Goal: Information Seeking & Learning: Learn about a topic

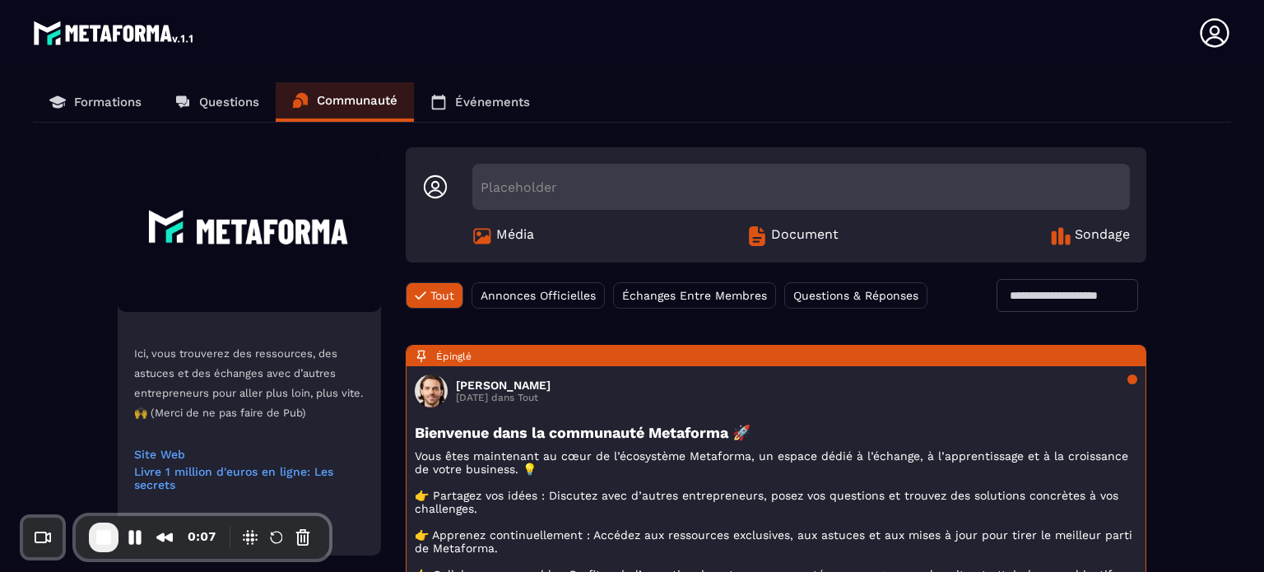
click at [122, 107] on p "Formations" at bounding box center [107, 102] width 67 height 15
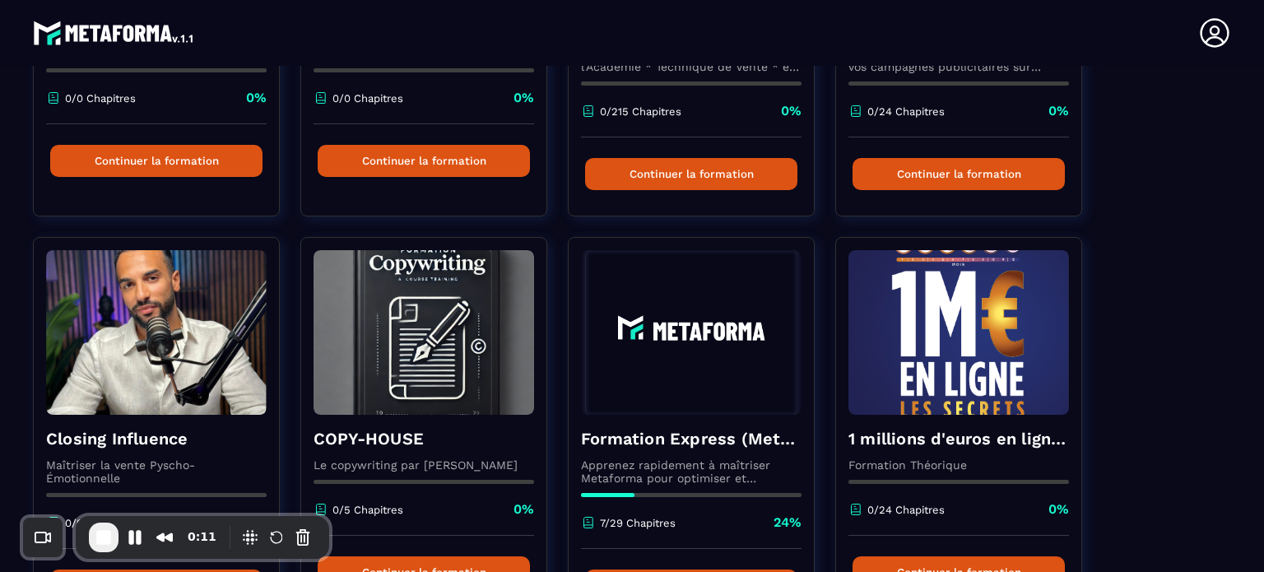
scroll to position [1322, 0]
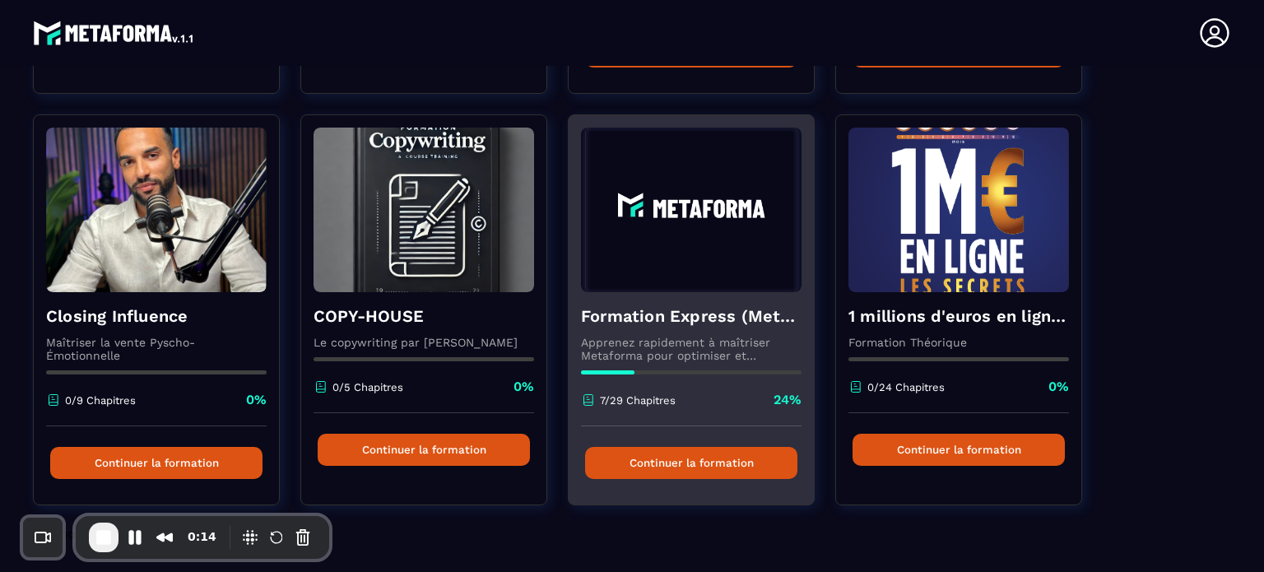
click at [636, 466] on button "Continuer la formation" at bounding box center [691, 463] width 212 height 32
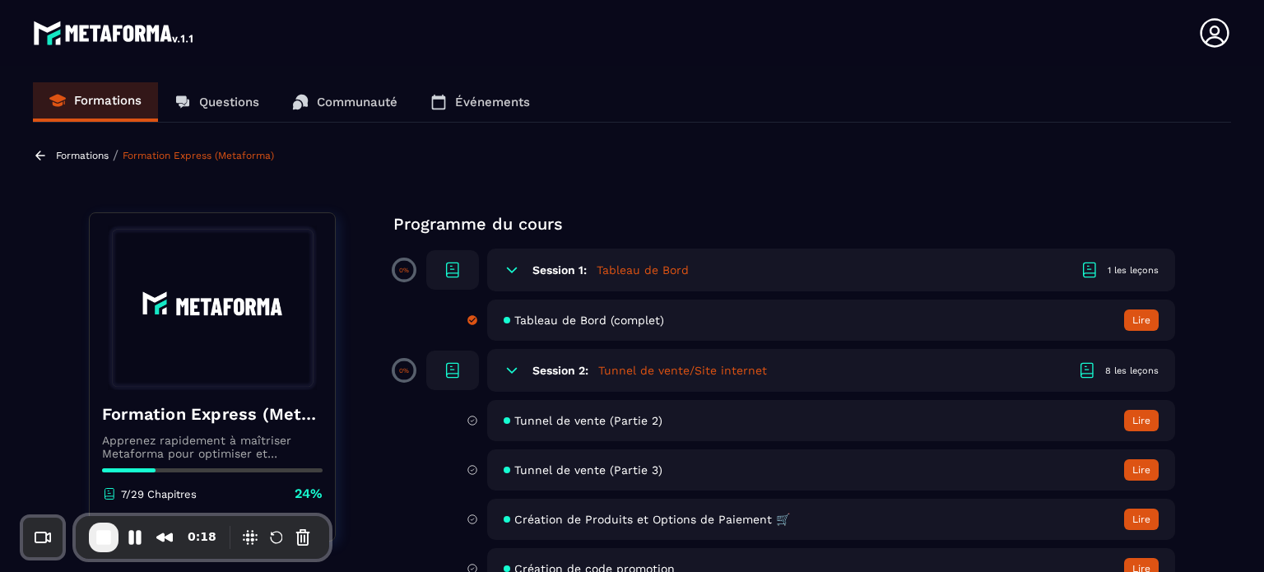
click at [609, 177] on section "Formations Questions Communauté Événements Formations / Formation Express (Meta…" at bounding box center [632, 322] width 1264 height 513
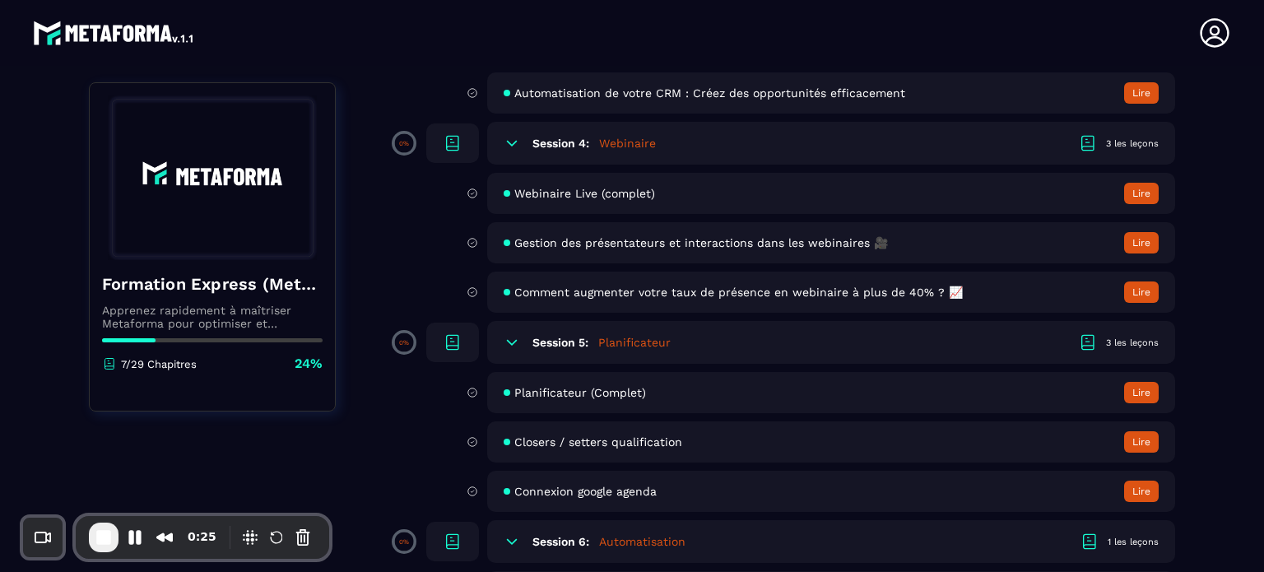
scroll to position [988, 0]
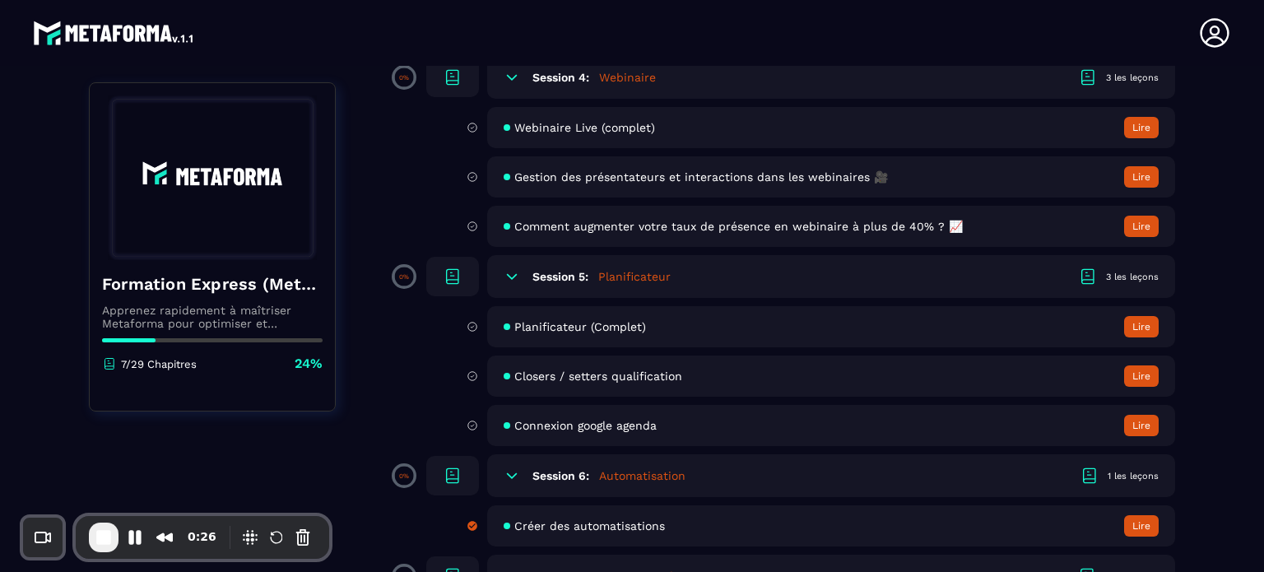
click at [418, 375] on div "Programme du cours 0% Session 1: Tableau de Bord 1 les leçons Tableau de Bord (…" at bounding box center [784, 265] width 782 height 2081
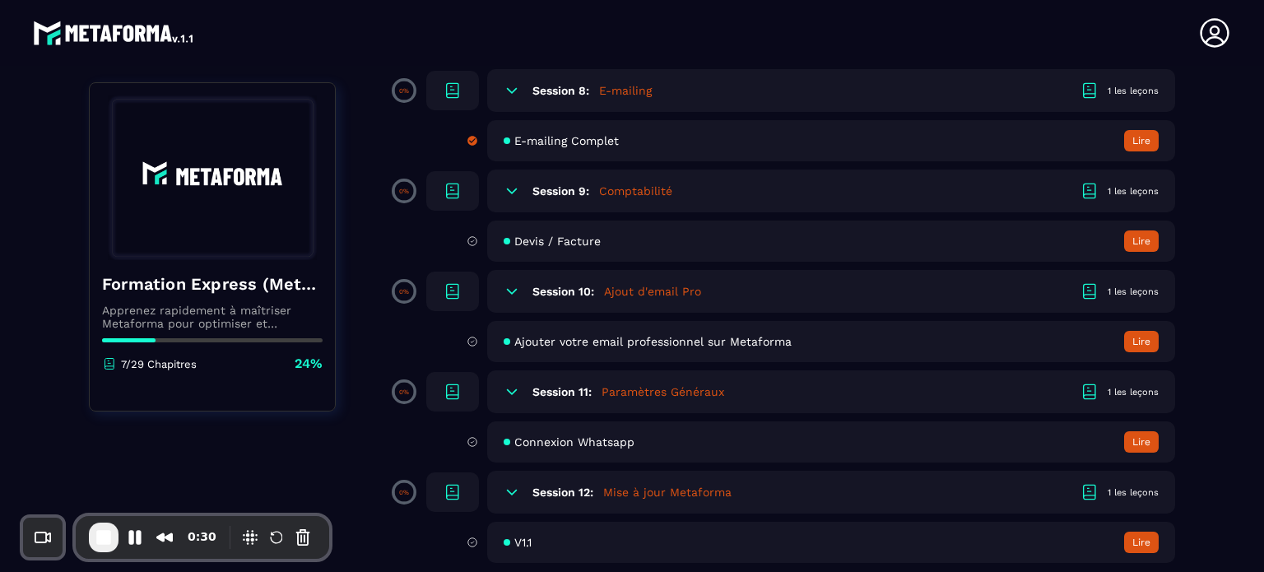
scroll to position [1740, 0]
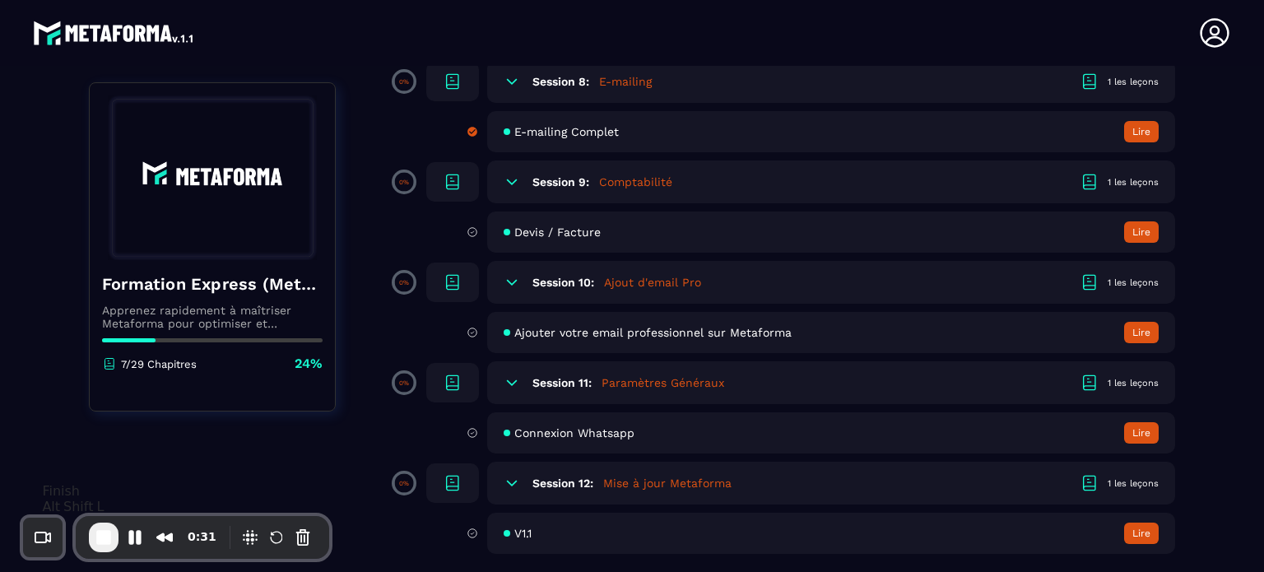
click at [108, 538] on span "End Recording" at bounding box center [104, 538] width 20 height 20
